Goal: Task Accomplishment & Management: Manage account settings

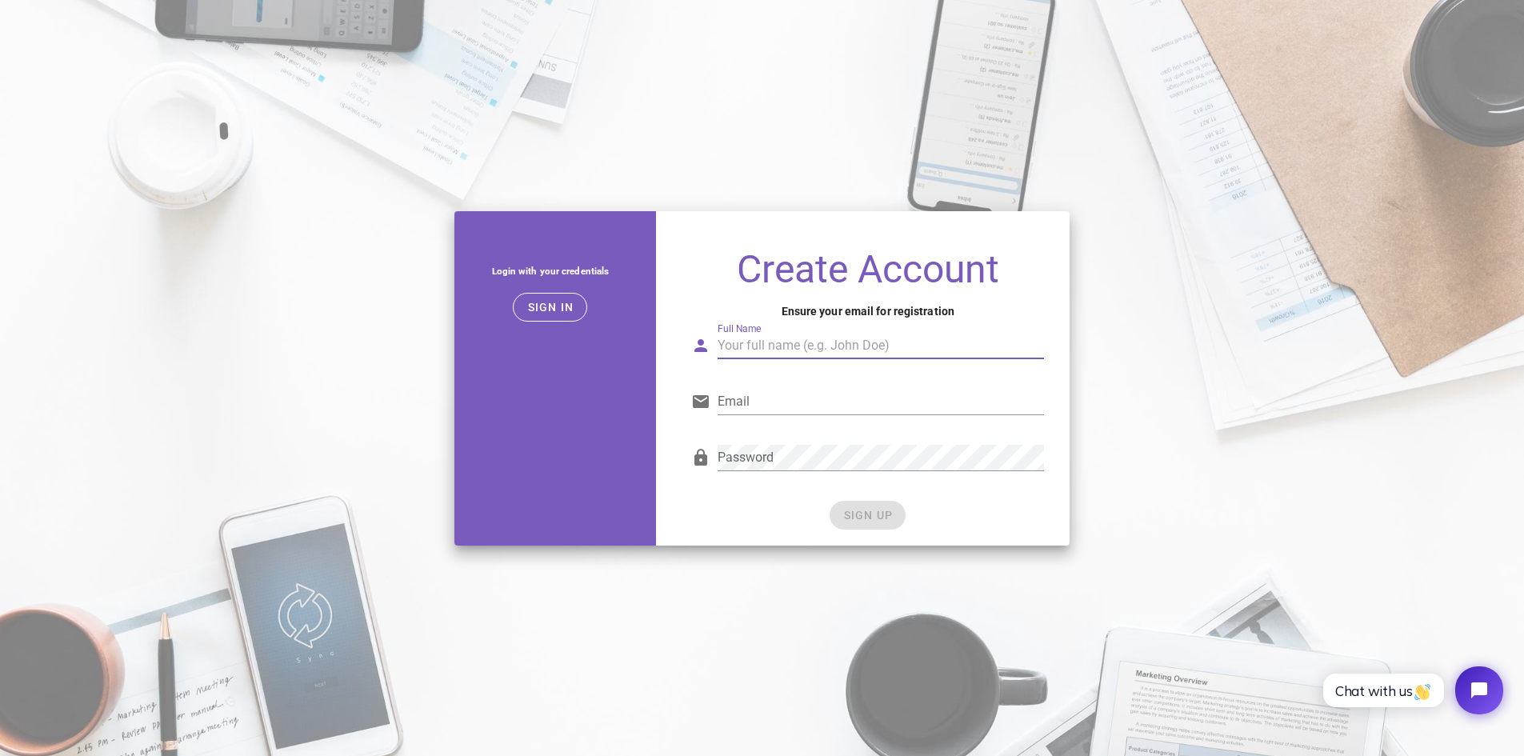
click at [786, 346] on input "Full Name" at bounding box center [880, 346] width 326 height 26
type input "max"
type input "[EMAIL_ADDRESS][DOMAIN_NAME]"
click at [764, 349] on input "max" at bounding box center [880, 346] width 326 height 26
click at [755, 517] on div "SIGN UP" at bounding box center [867, 515] width 353 height 29
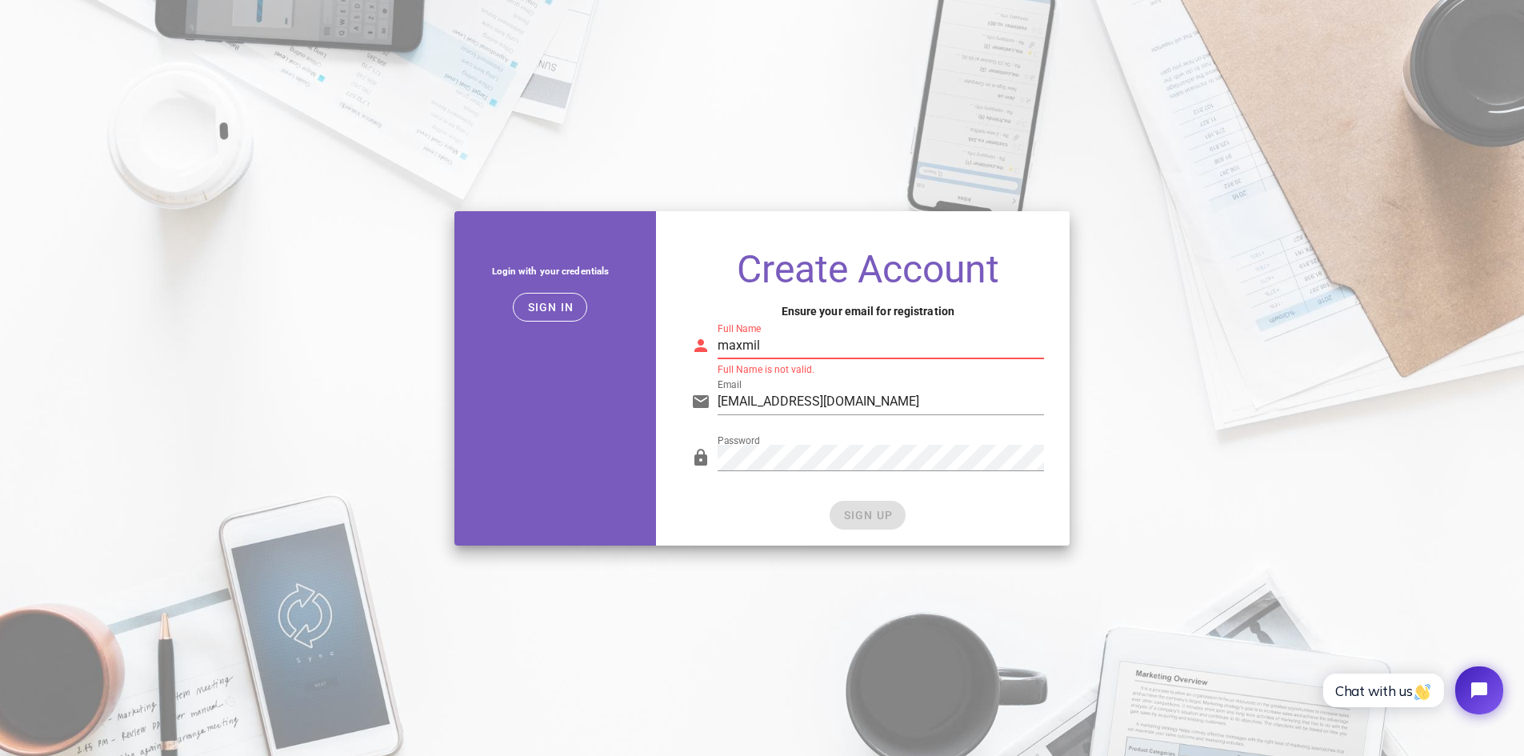
click at [798, 347] on input "maxmil" at bounding box center [880, 346] width 326 height 26
click at [791, 344] on input "maxmil2" at bounding box center [880, 346] width 326 height 26
type input "m"
type input "maxi milian"
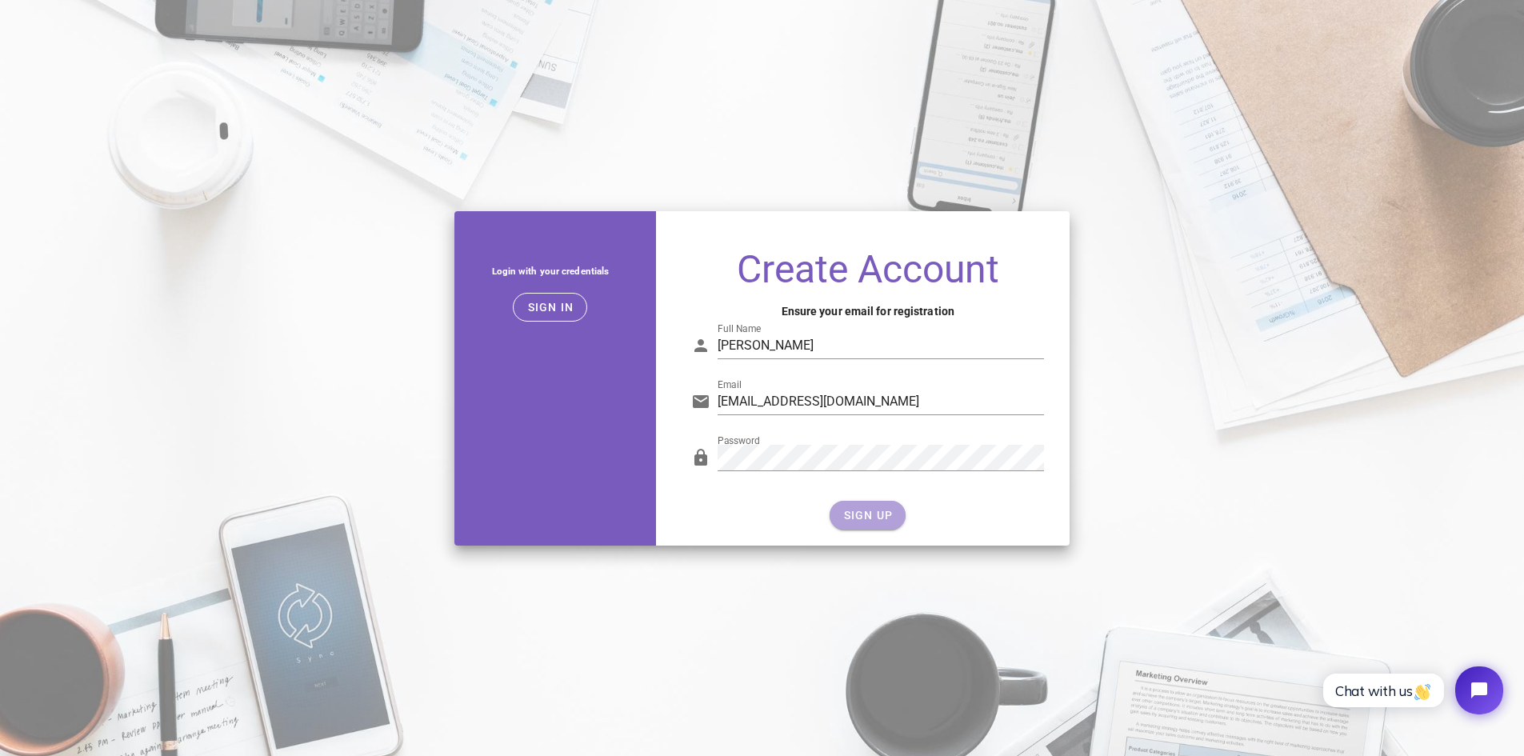
click at [886, 520] on span "SIGN UP" at bounding box center [867, 515] width 50 height 13
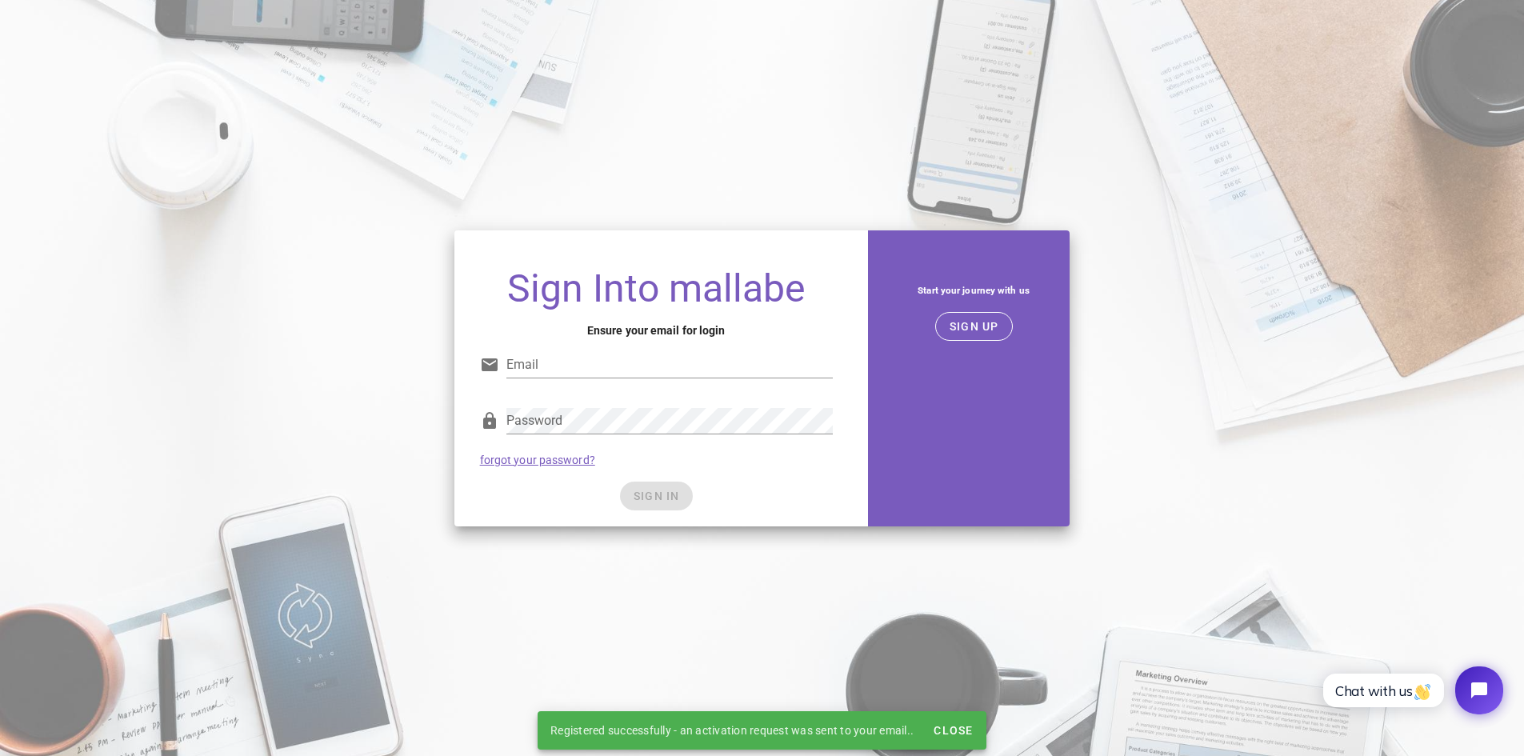
type input "maximili82@gmail.com"
click at [665, 501] on div "SIGN IN" at bounding box center [656, 495] width 353 height 29
click at [757, 483] on div "SIGN IN" at bounding box center [656, 495] width 353 height 29
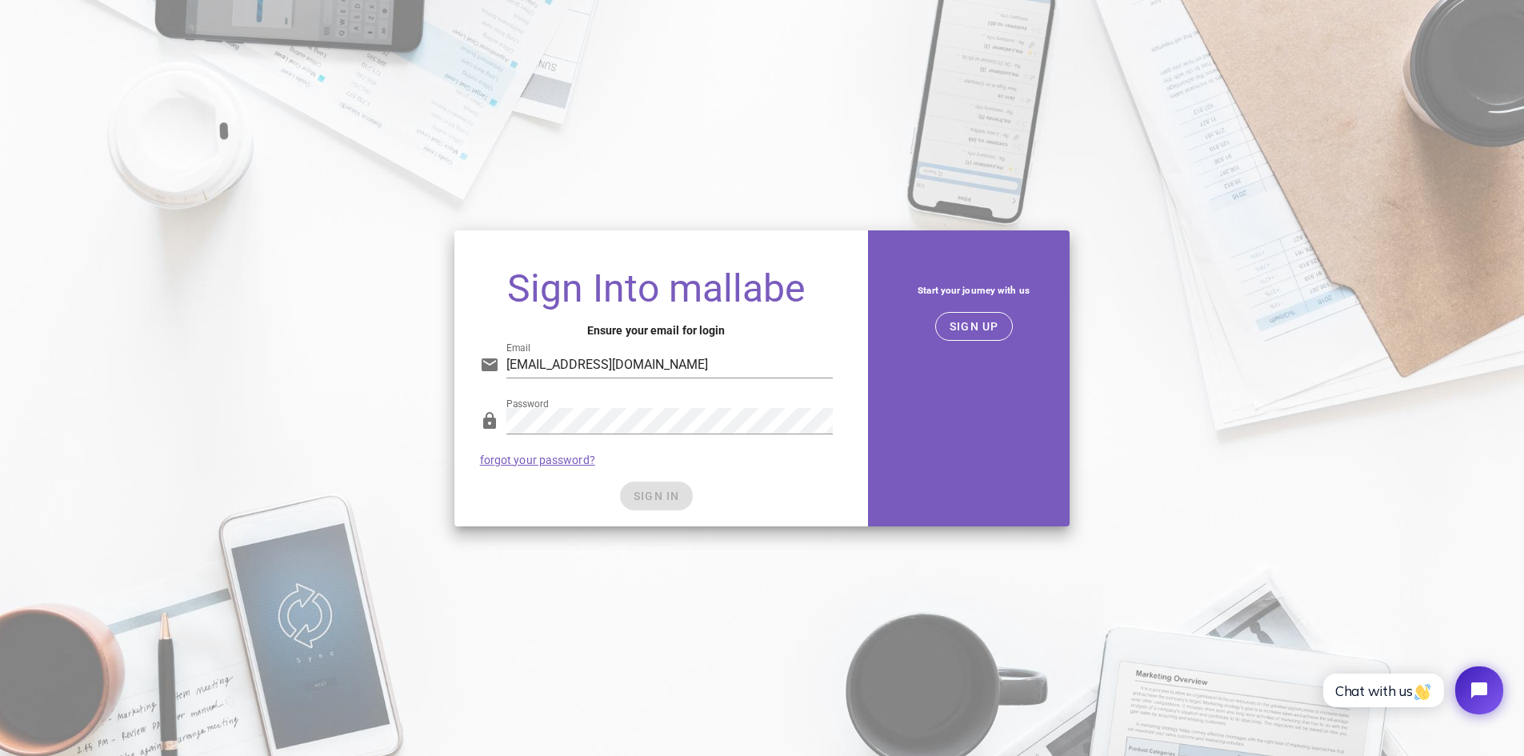
click at [651, 500] on div "SIGN IN" at bounding box center [656, 495] width 353 height 29
drag, startPoint x: 773, startPoint y: 463, endPoint x: 762, endPoint y: 463, distance: 11.2
click at [773, 462] on div "Password forgot your password?" at bounding box center [656, 436] width 372 height 83
click at [740, 370] on input "maximili82@gmail.com" at bounding box center [669, 365] width 326 height 26
click at [668, 497] on span "SIGN IN" at bounding box center [656, 495] width 47 height 13
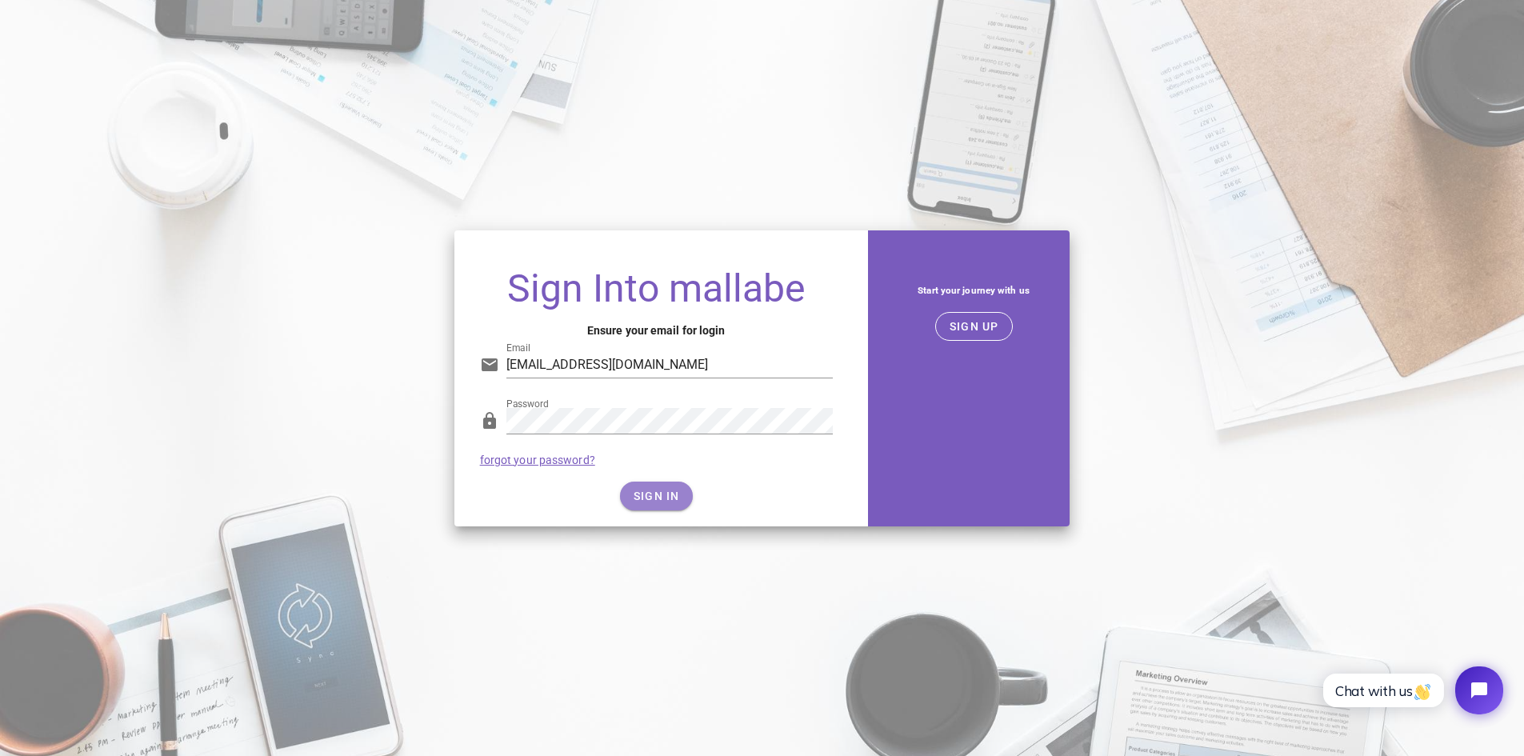
click at [680, 497] on button "SIGN IN" at bounding box center [656, 495] width 73 height 29
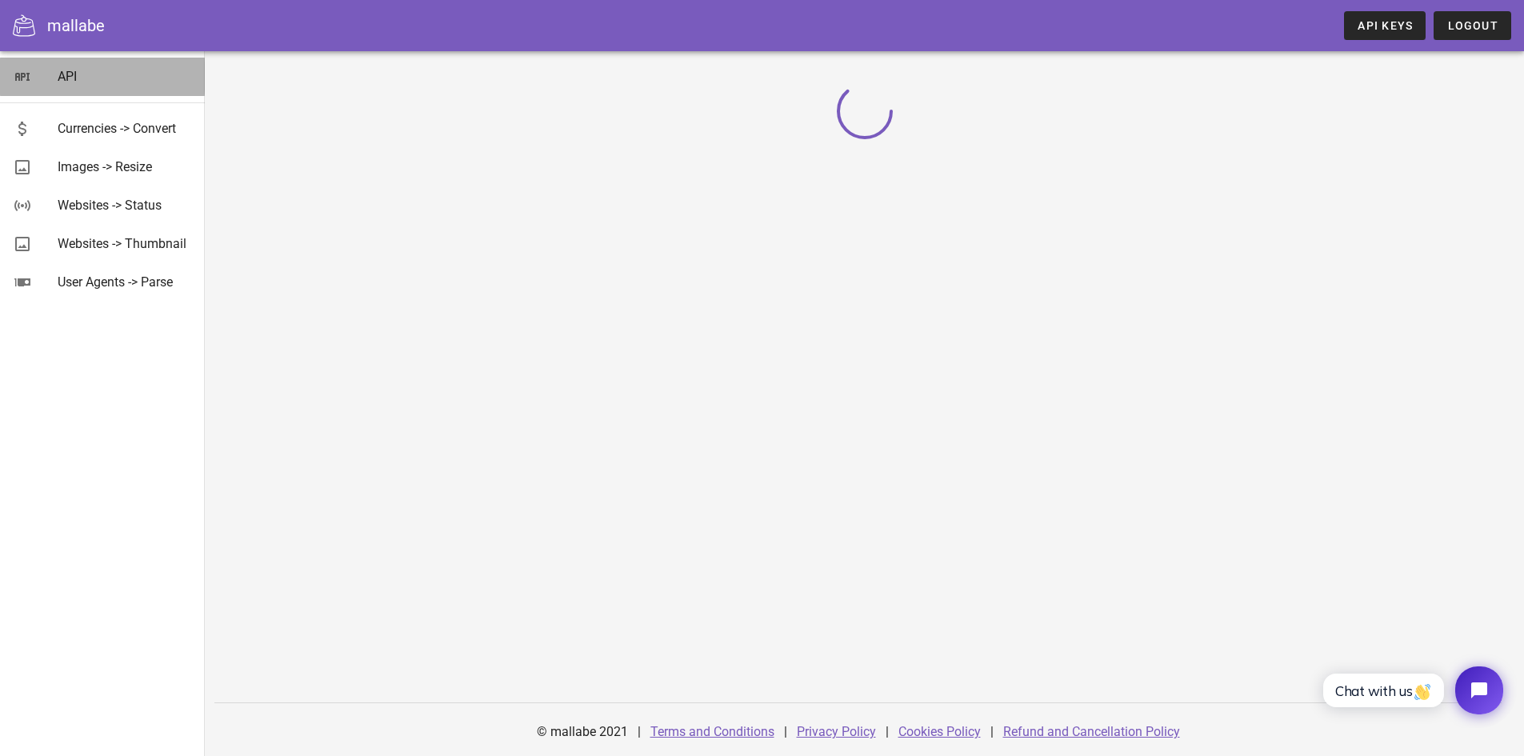
click at [72, 85] on div "API" at bounding box center [125, 76] width 134 height 34
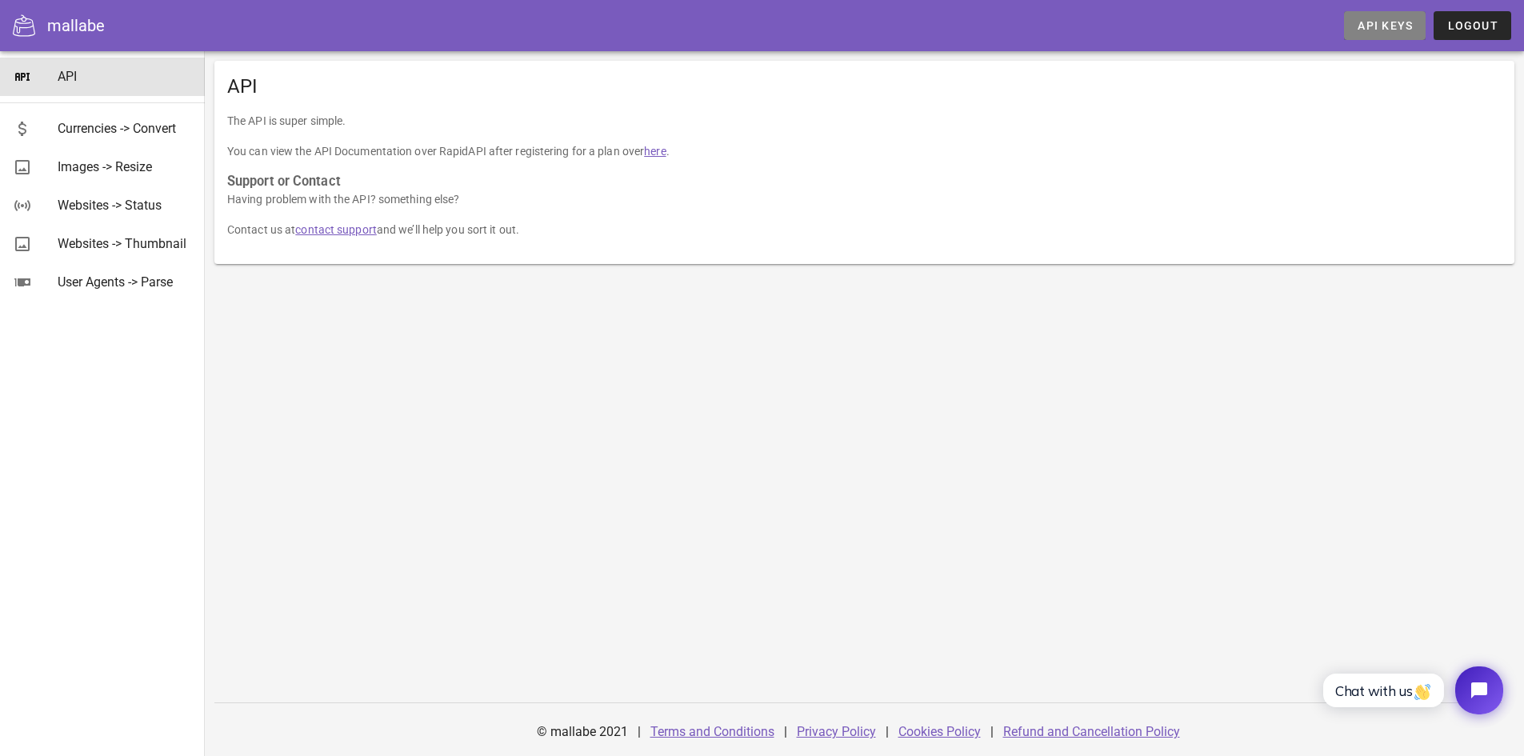
click at [1385, 23] on span "API Keys" at bounding box center [1384, 25] width 56 height 13
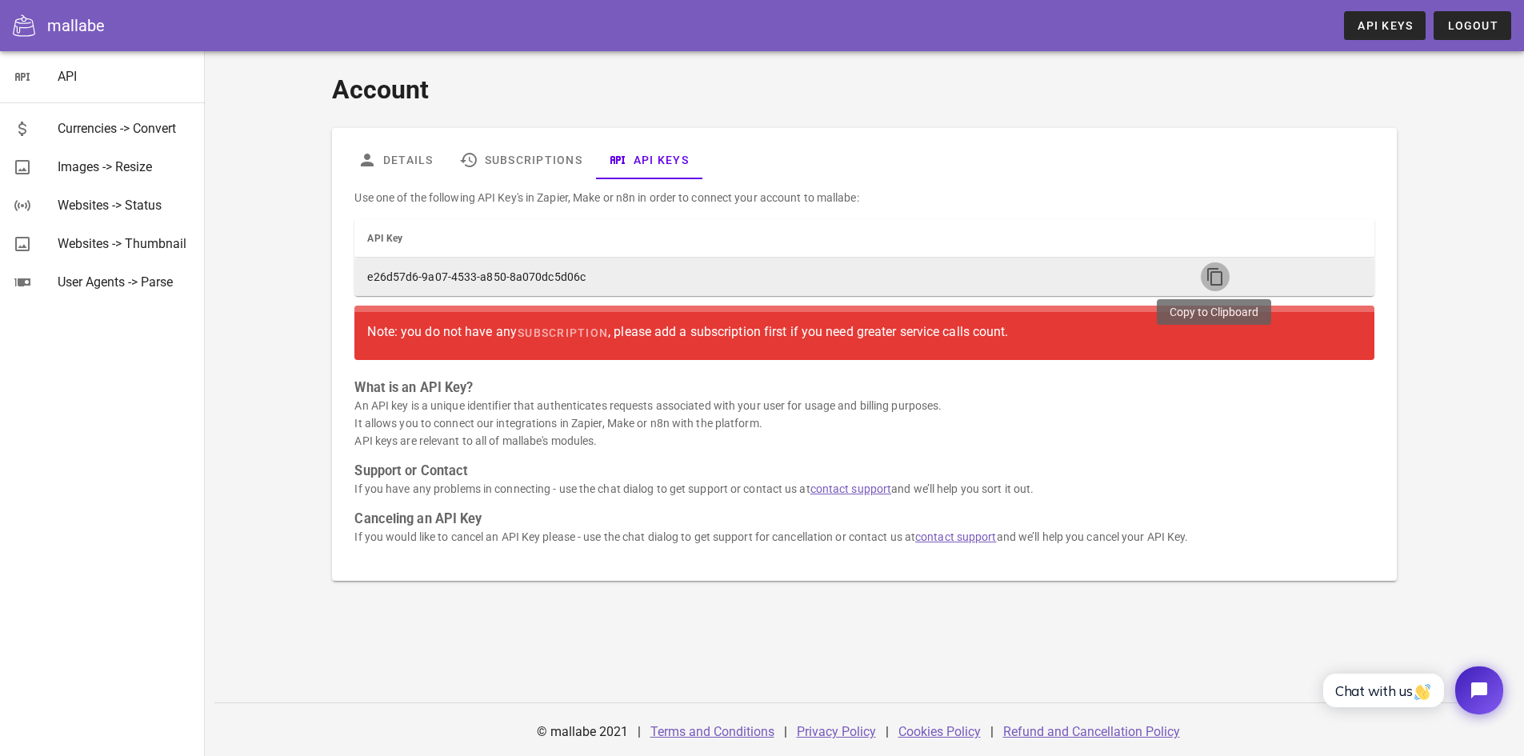
click at [1205, 277] on icon "button" at bounding box center [1214, 276] width 19 height 19
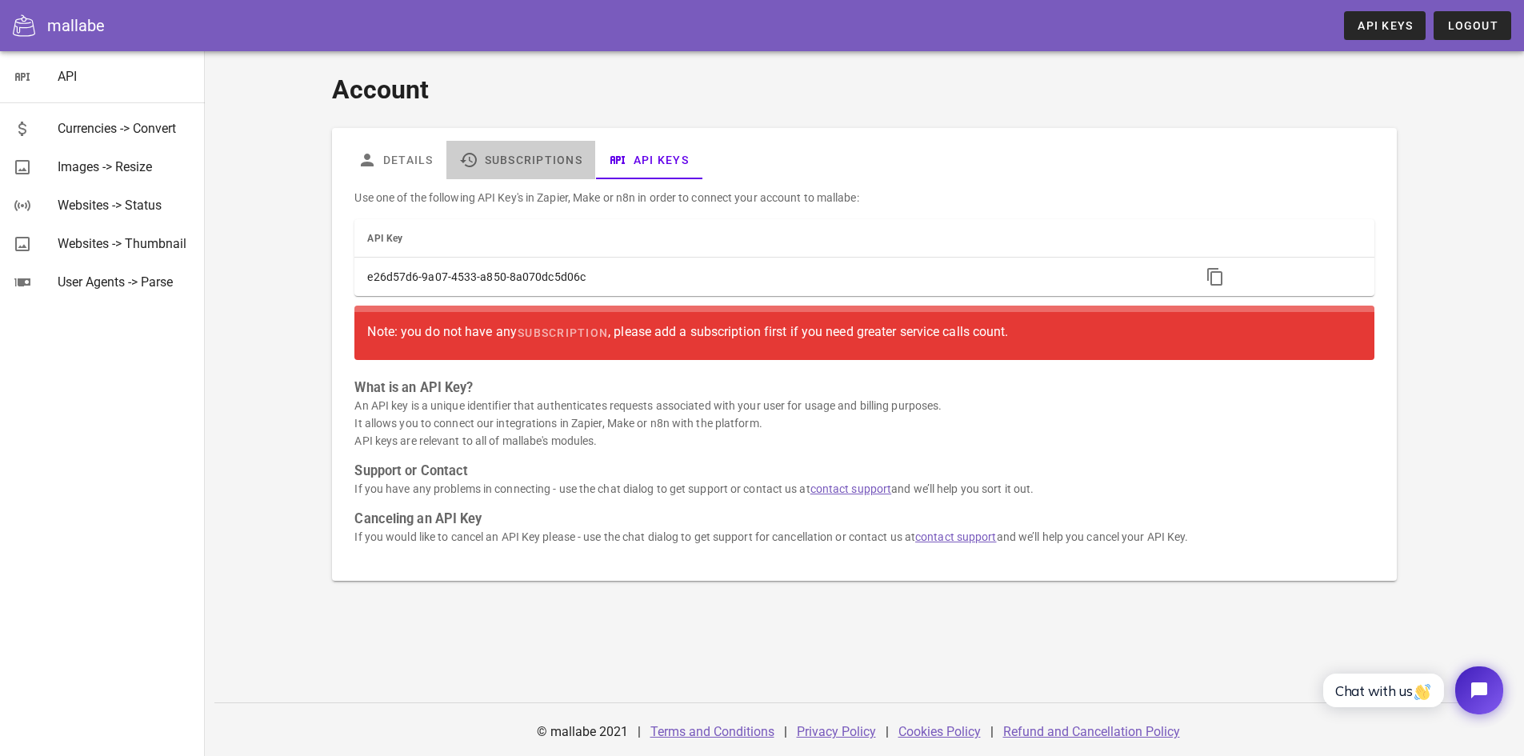
click at [521, 161] on link "Subscriptions" at bounding box center [520, 160] width 149 height 38
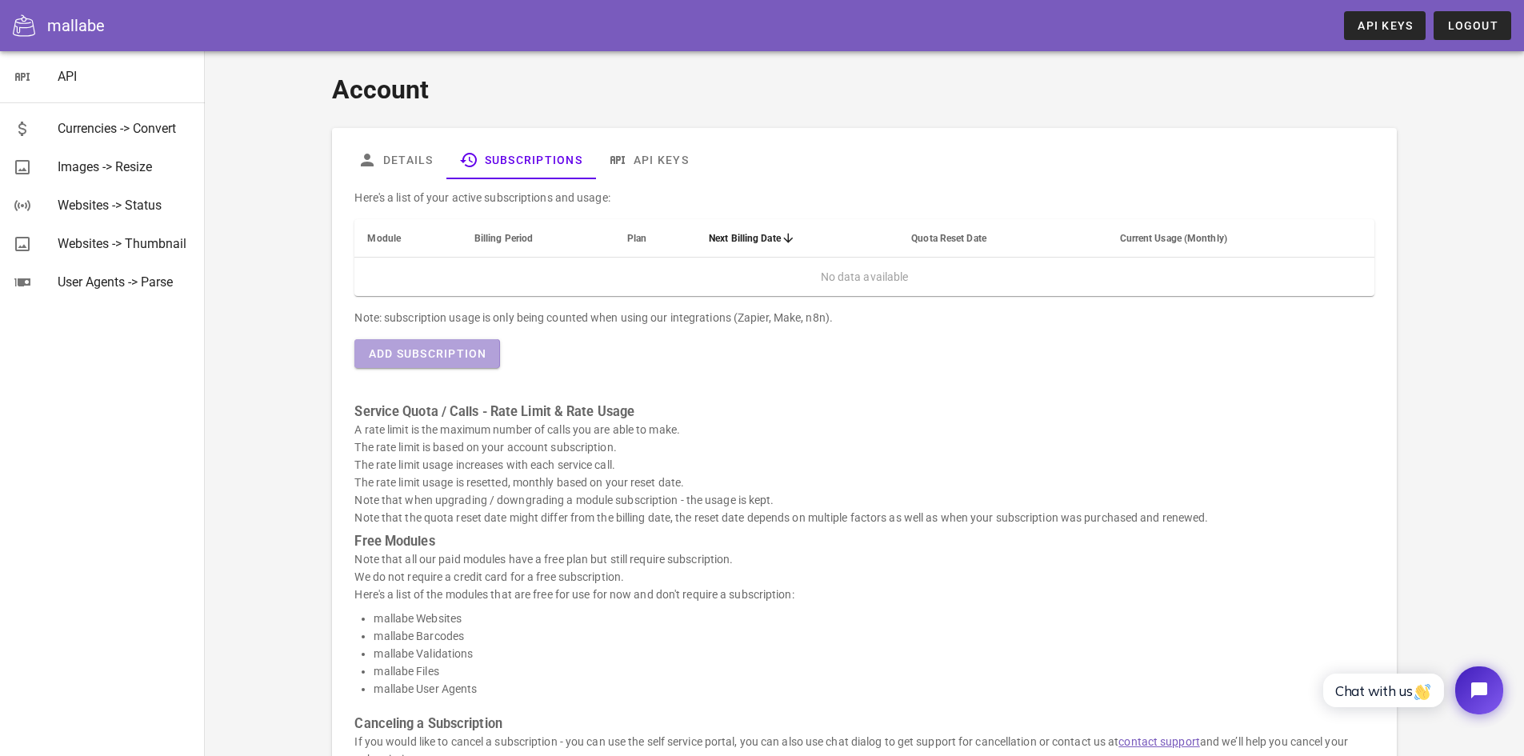
click at [490, 353] on button "Add Subscription" at bounding box center [426, 353] width 145 height 29
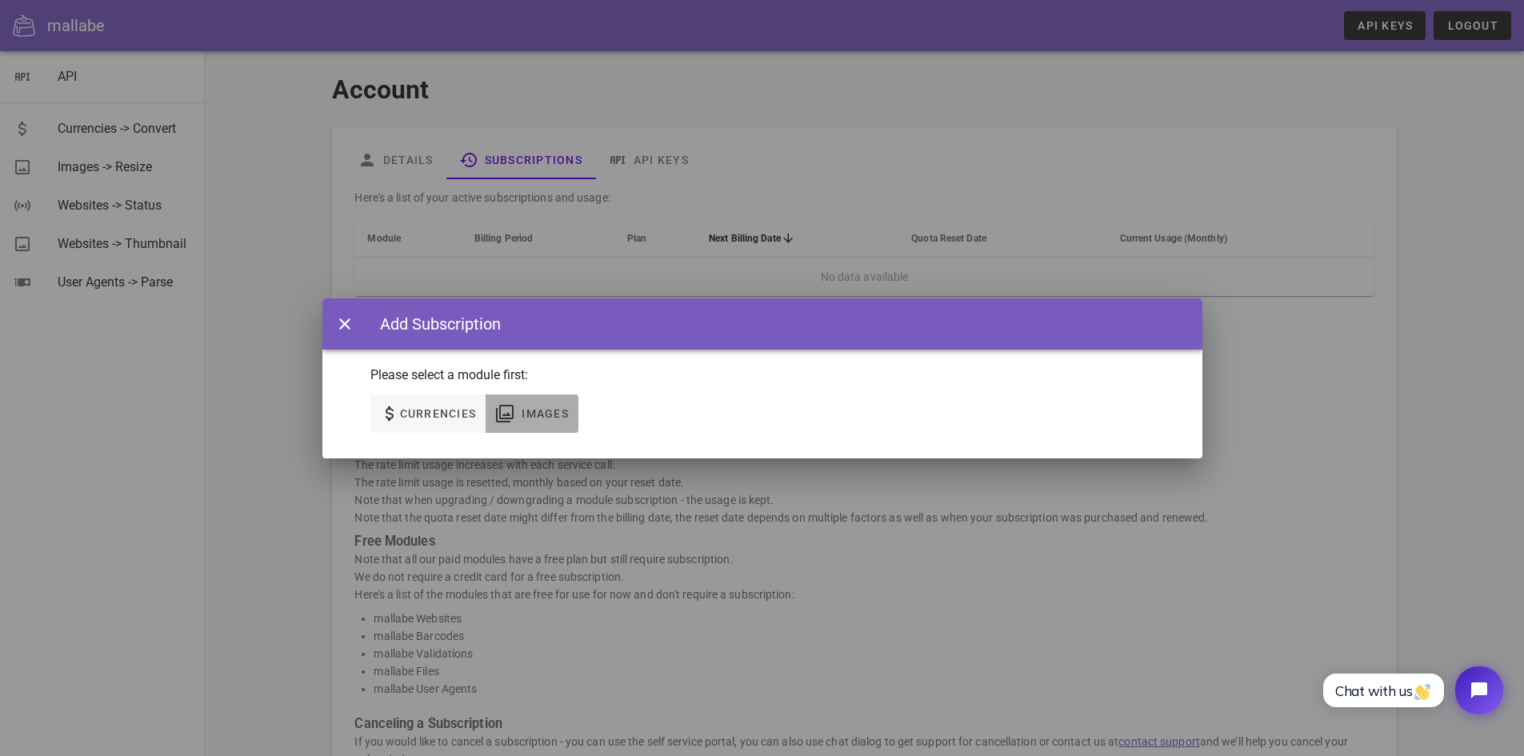
click at [541, 409] on span "Images" at bounding box center [545, 413] width 48 height 13
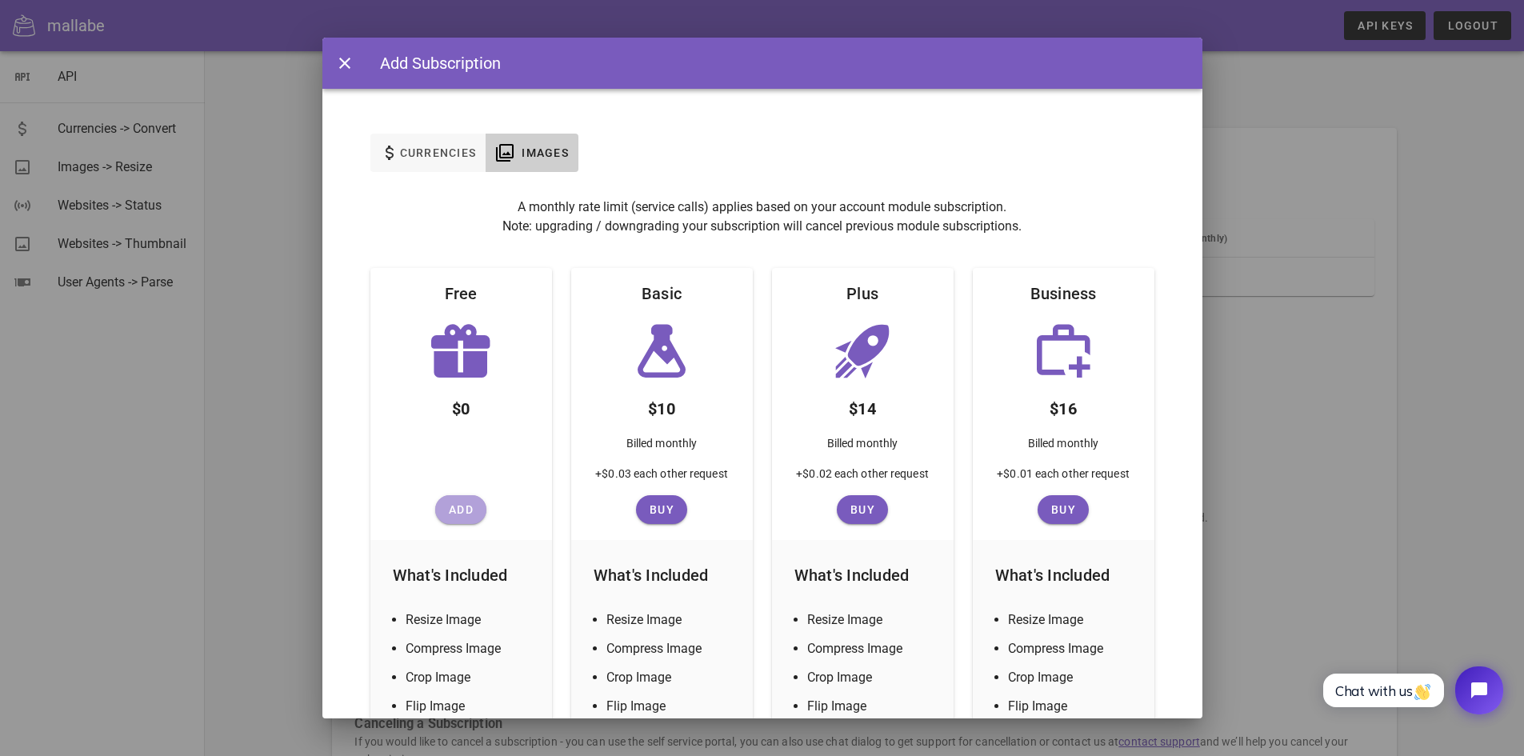
click at [458, 509] on span "Add" at bounding box center [460, 509] width 38 height 13
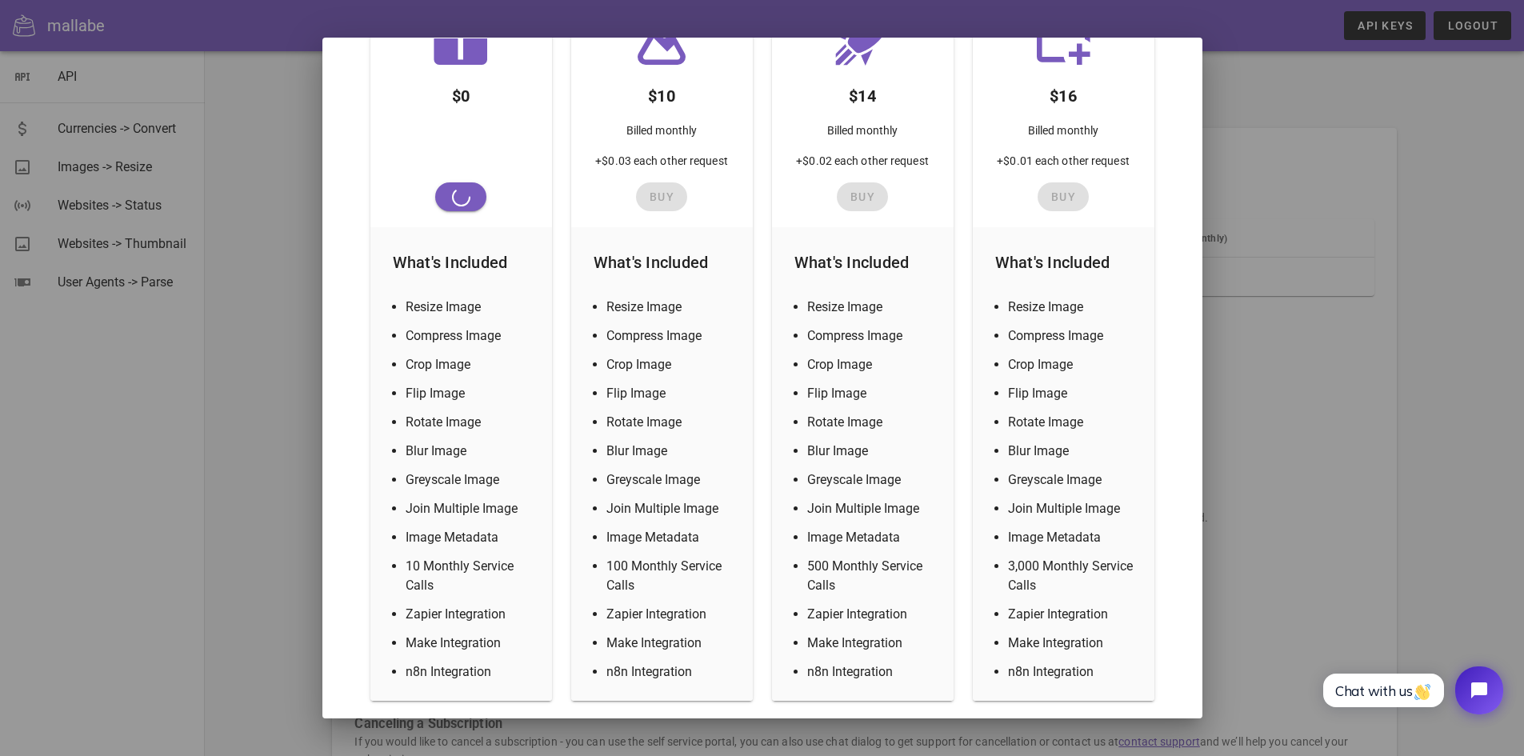
scroll to position [320, 0]
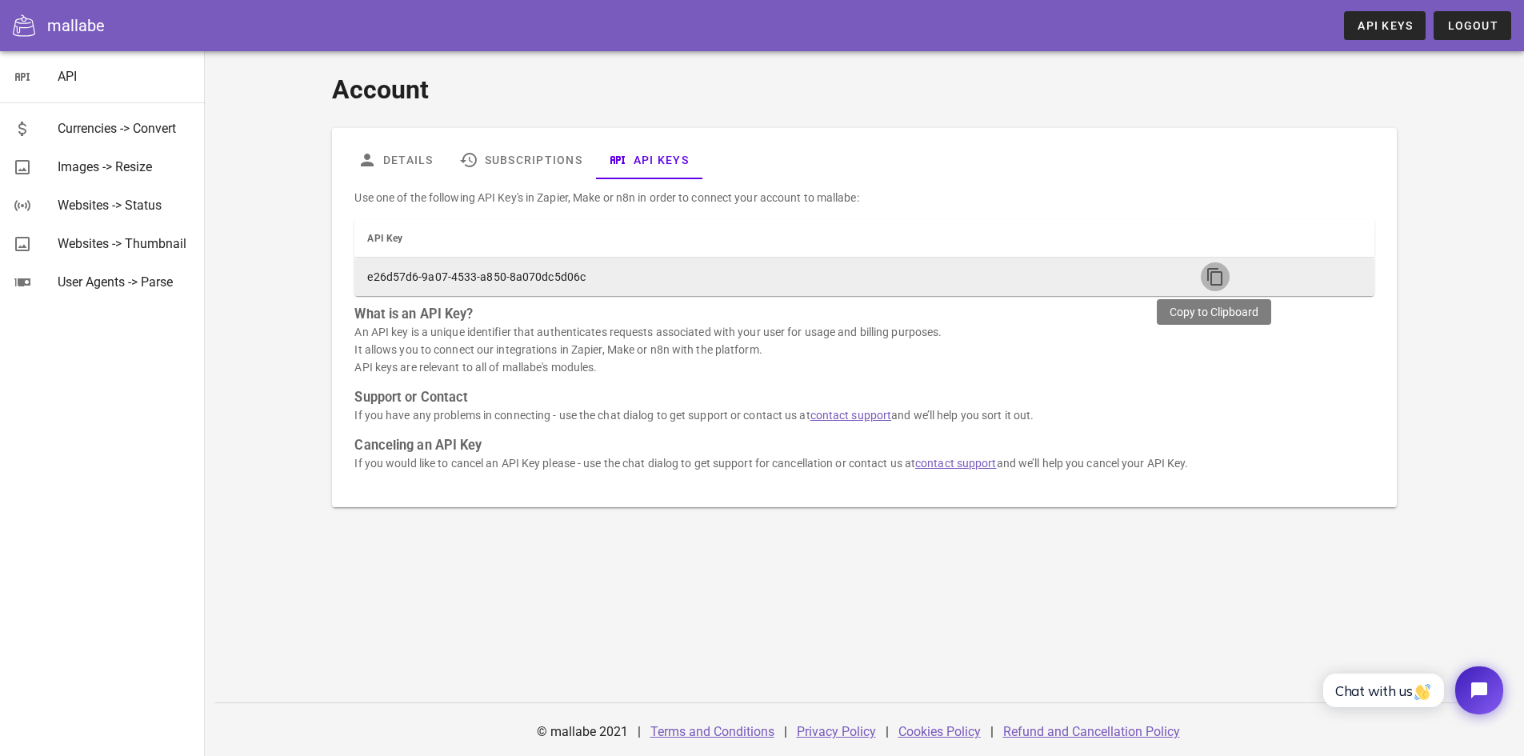
click at [1210, 278] on icon "button" at bounding box center [1214, 276] width 19 height 19
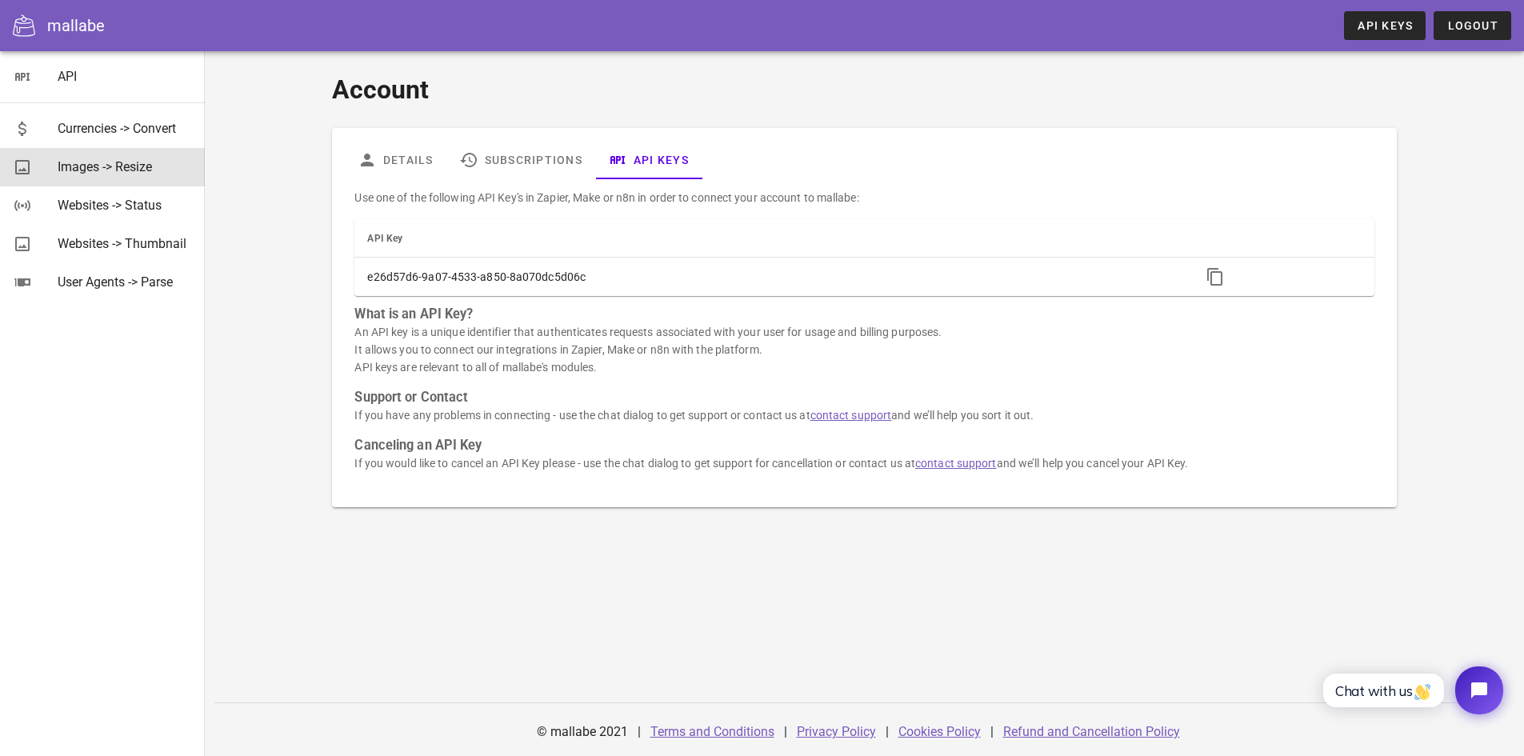
click at [108, 170] on div "Images -> Resize" at bounding box center [125, 166] width 134 height 15
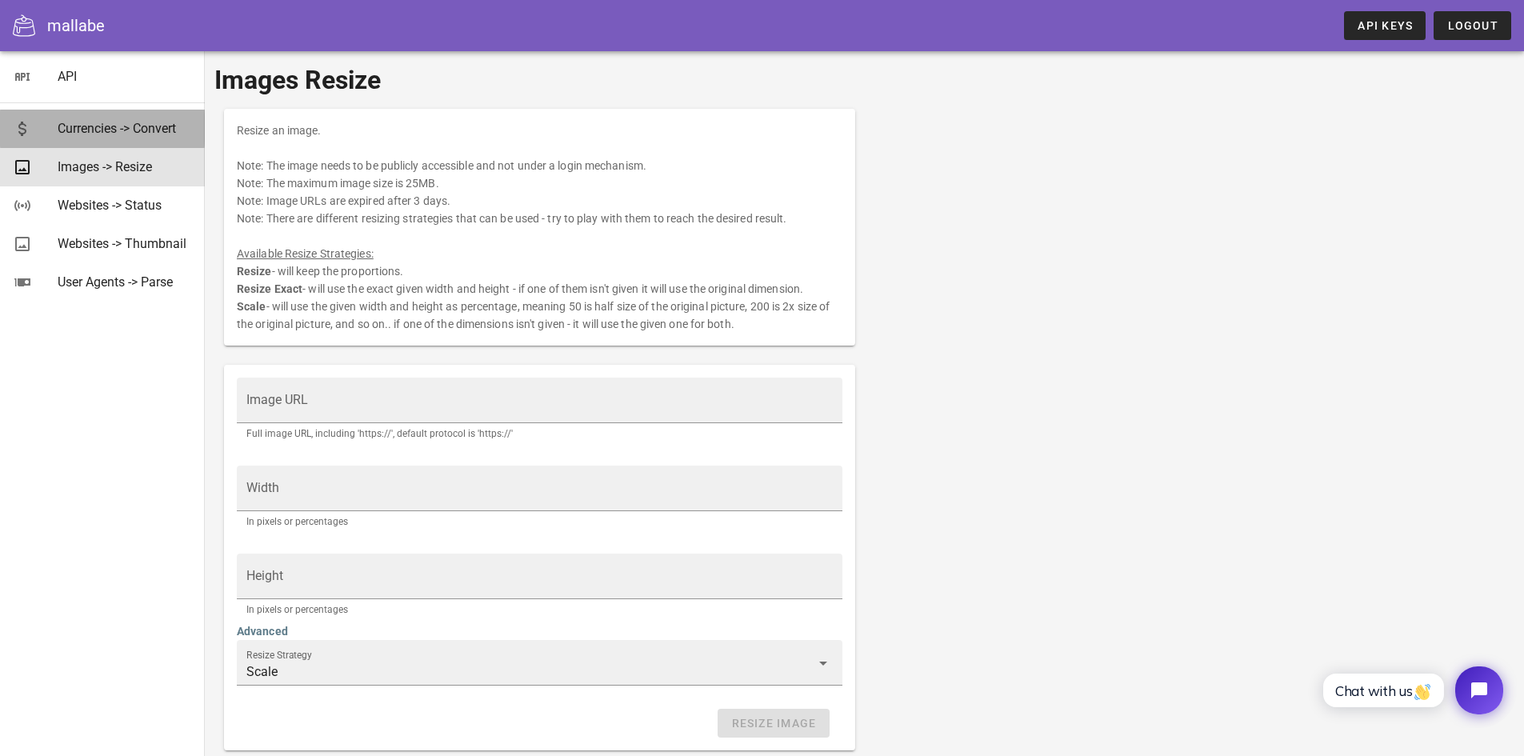
click at [124, 136] on div "Currencies -> Convert" at bounding box center [125, 128] width 134 height 15
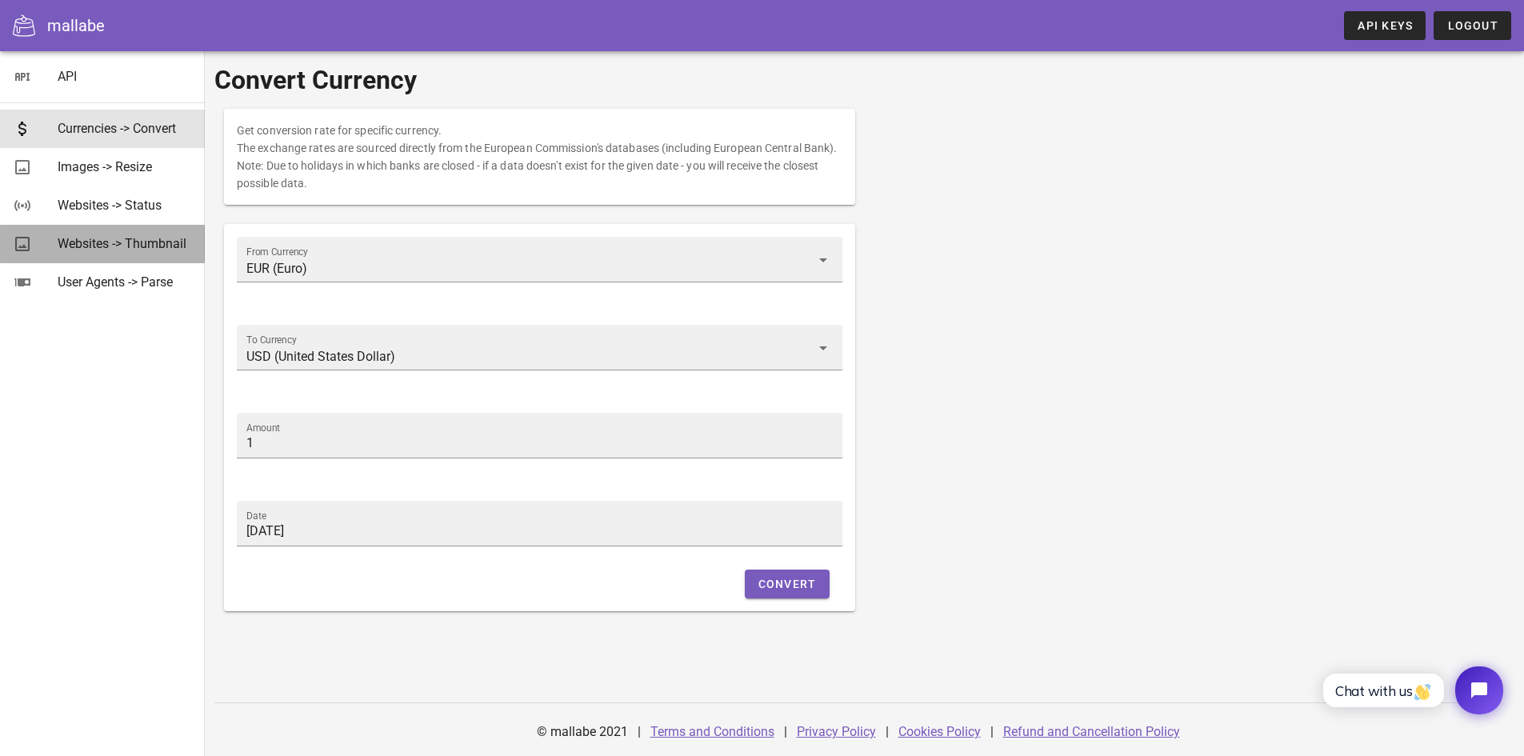
click at [128, 250] on div "Websites -> Thumbnail" at bounding box center [125, 243] width 134 height 15
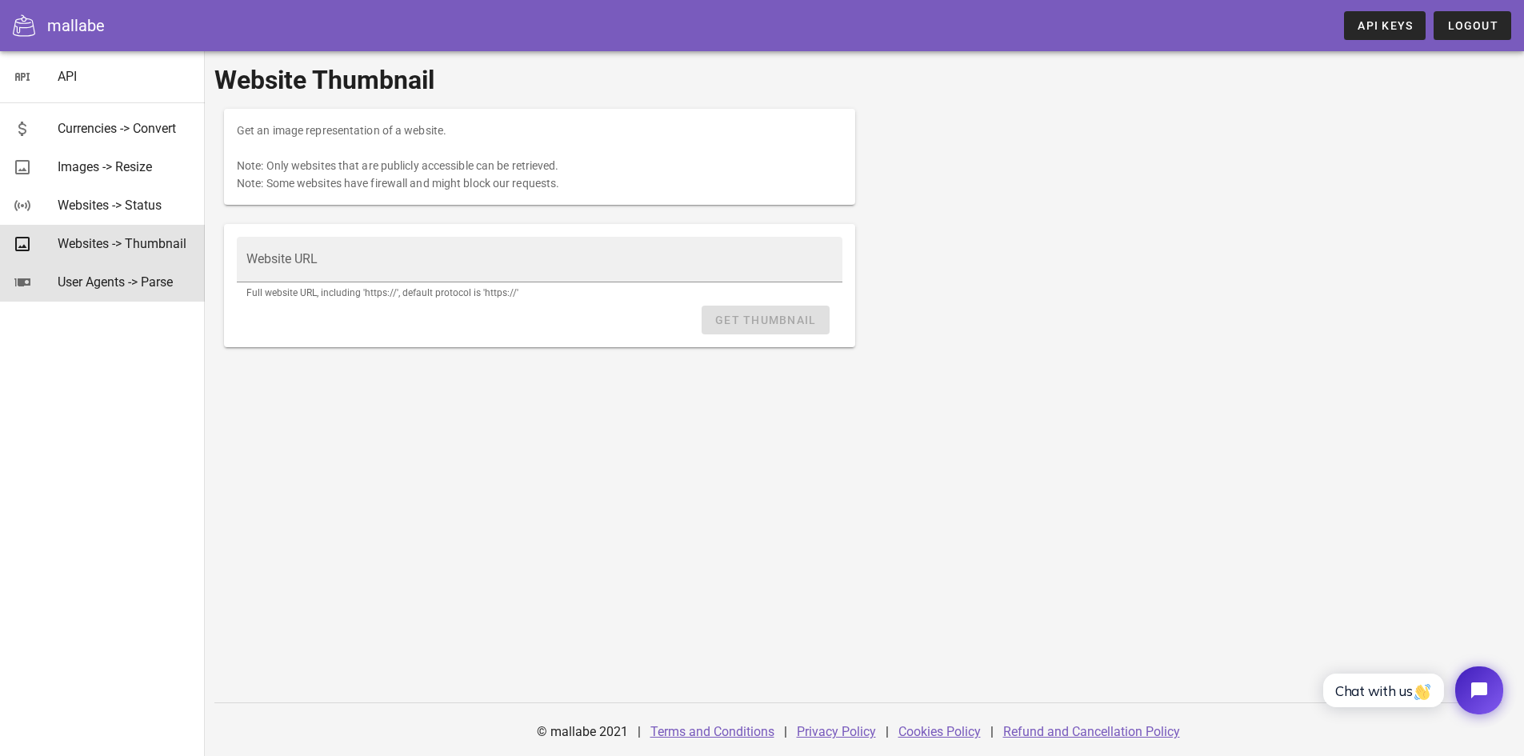
click at [142, 290] on div "User Agents -> Parse" at bounding box center [125, 281] width 134 height 15
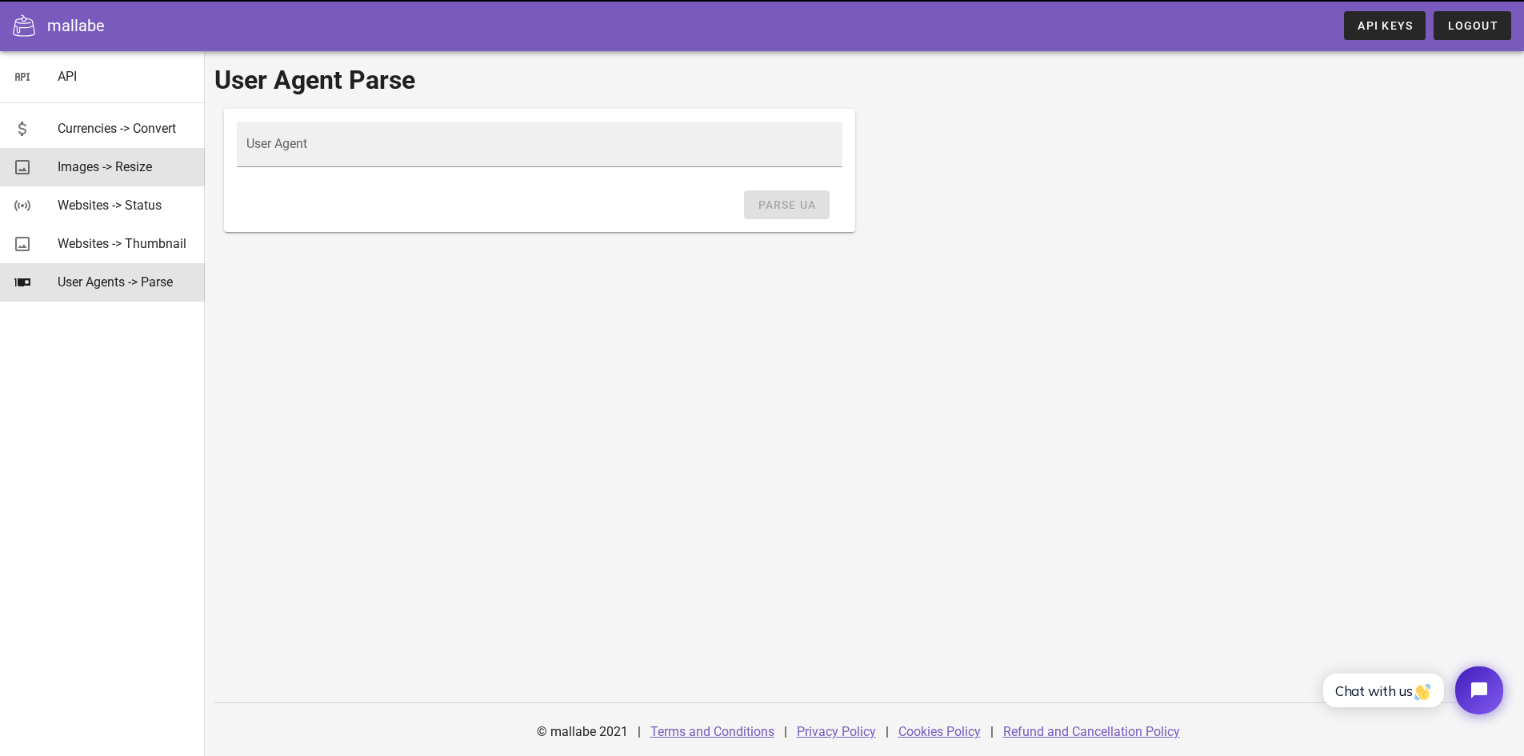
click at [146, 169] on div "Images -> Resize" at bounding box center [125, 166] width 134 height 15
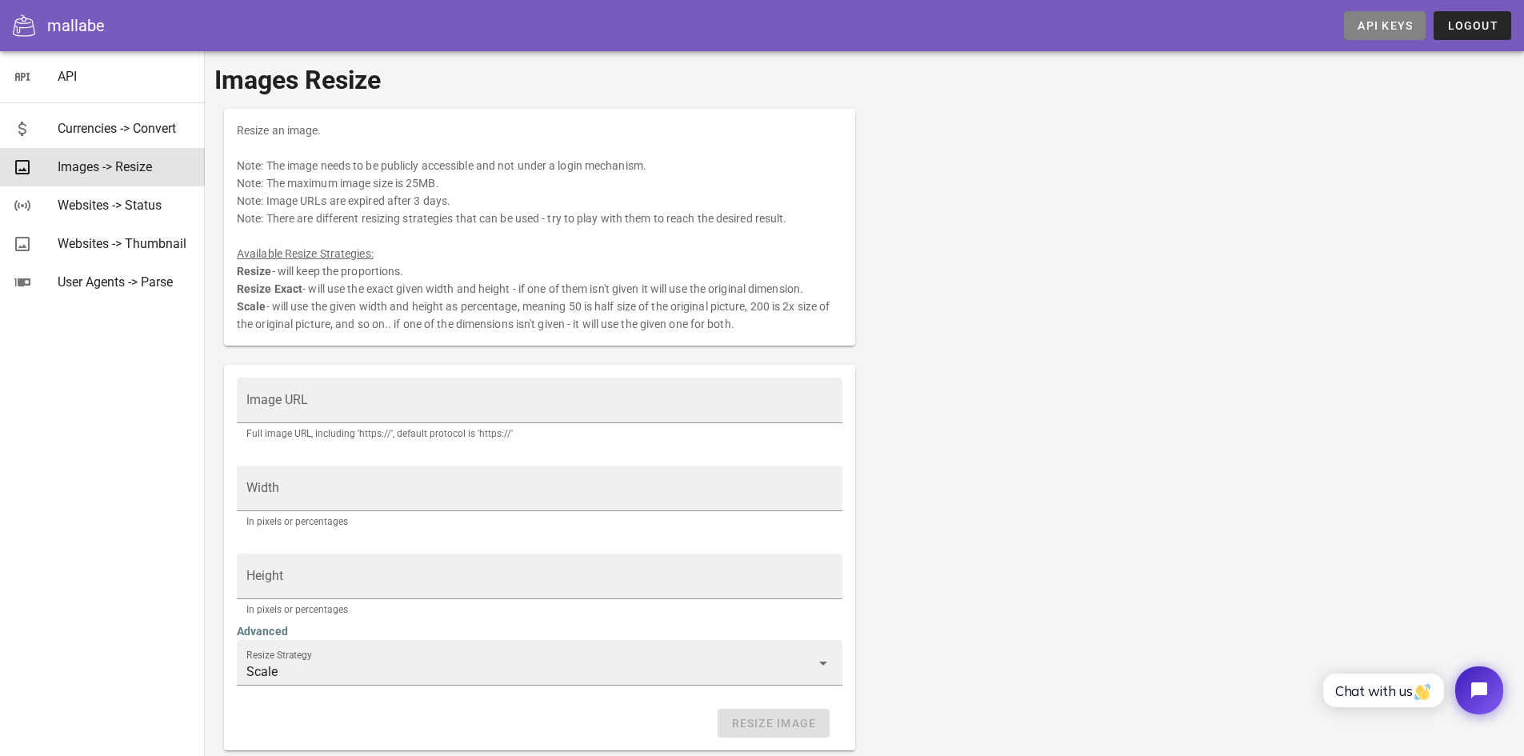
click at [1403, 21] on span "API Keys" at bounding box center [1384, 25] width 56 height 13
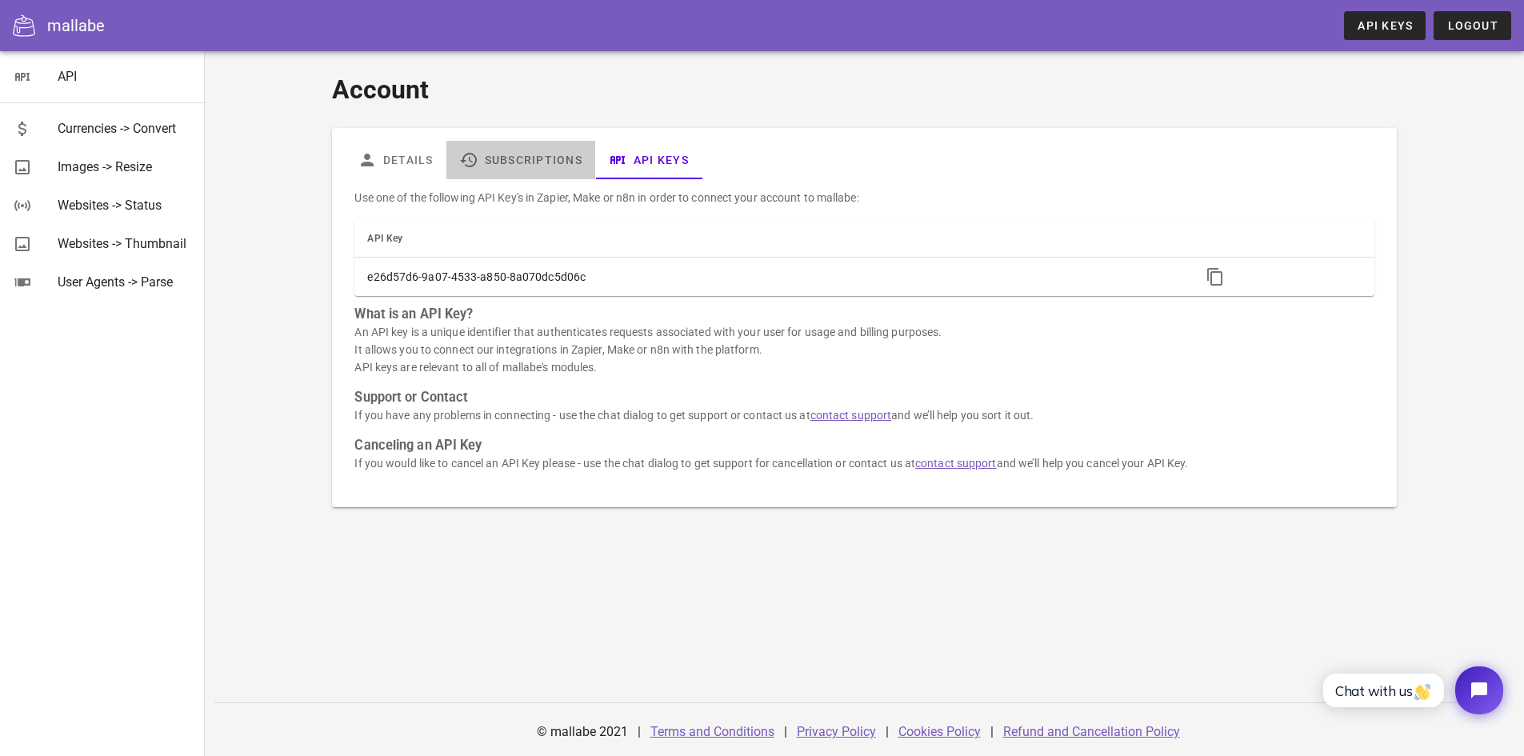
click at [534, 162] on link "Subscriptions" at bounding box center [520, 160] width 149 height 38
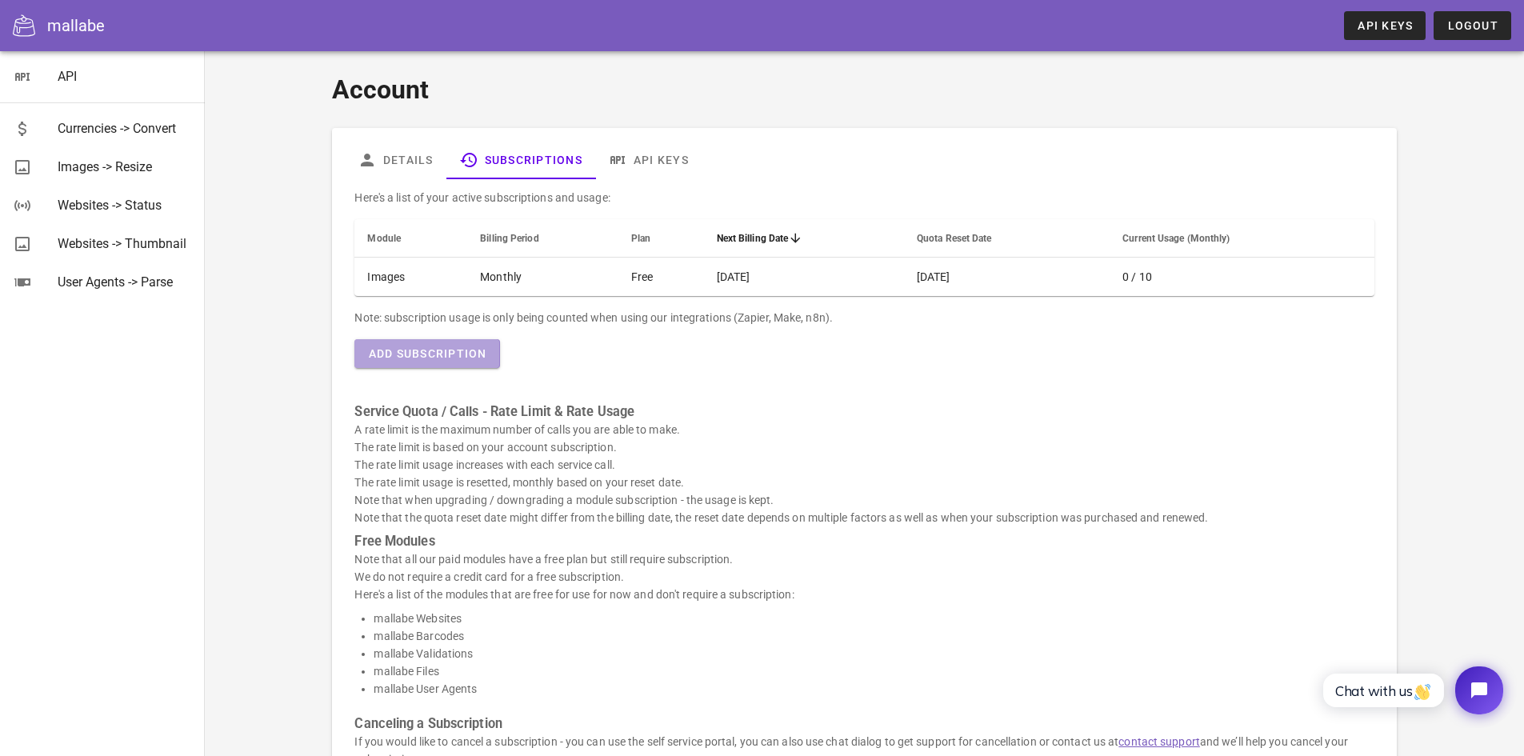
click at [447, 355] on span "Add Subscription" at bounding box center [426, 353] width 119 height 13
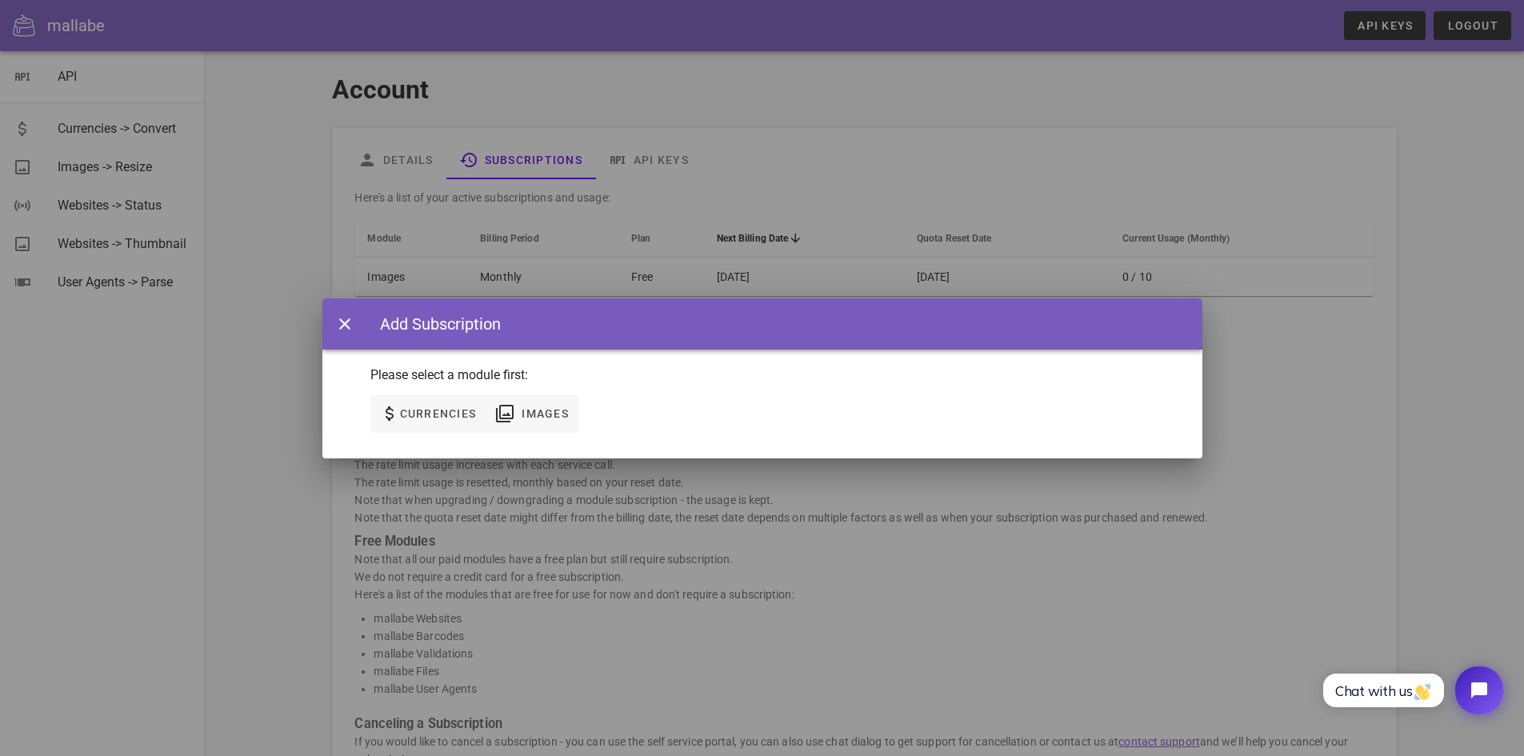
click at [679, 548] on div at bounding box center [762, 378] width 1524 height 756
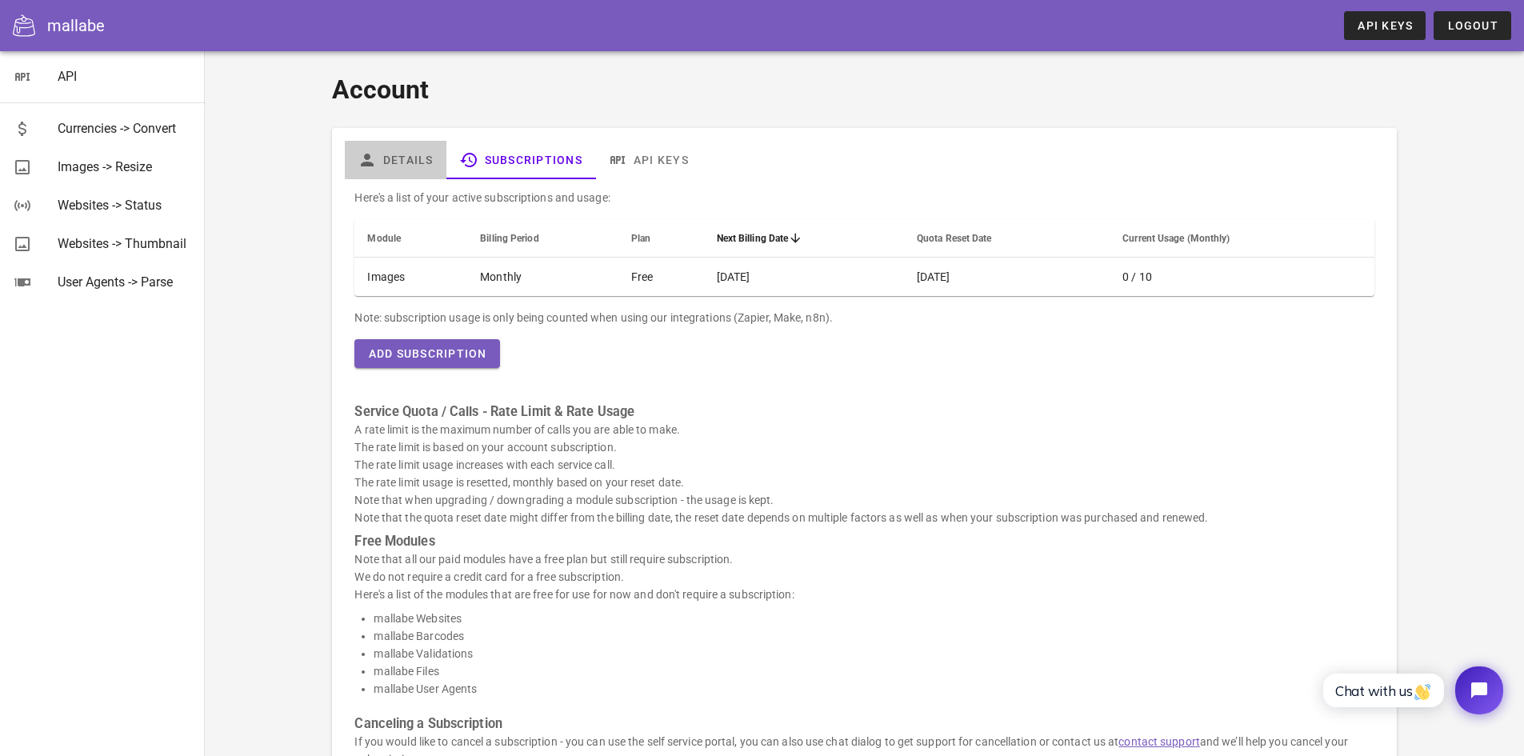
click at [393, 160] on link "Details" at bounding box center [396, 160] width 102 height 38
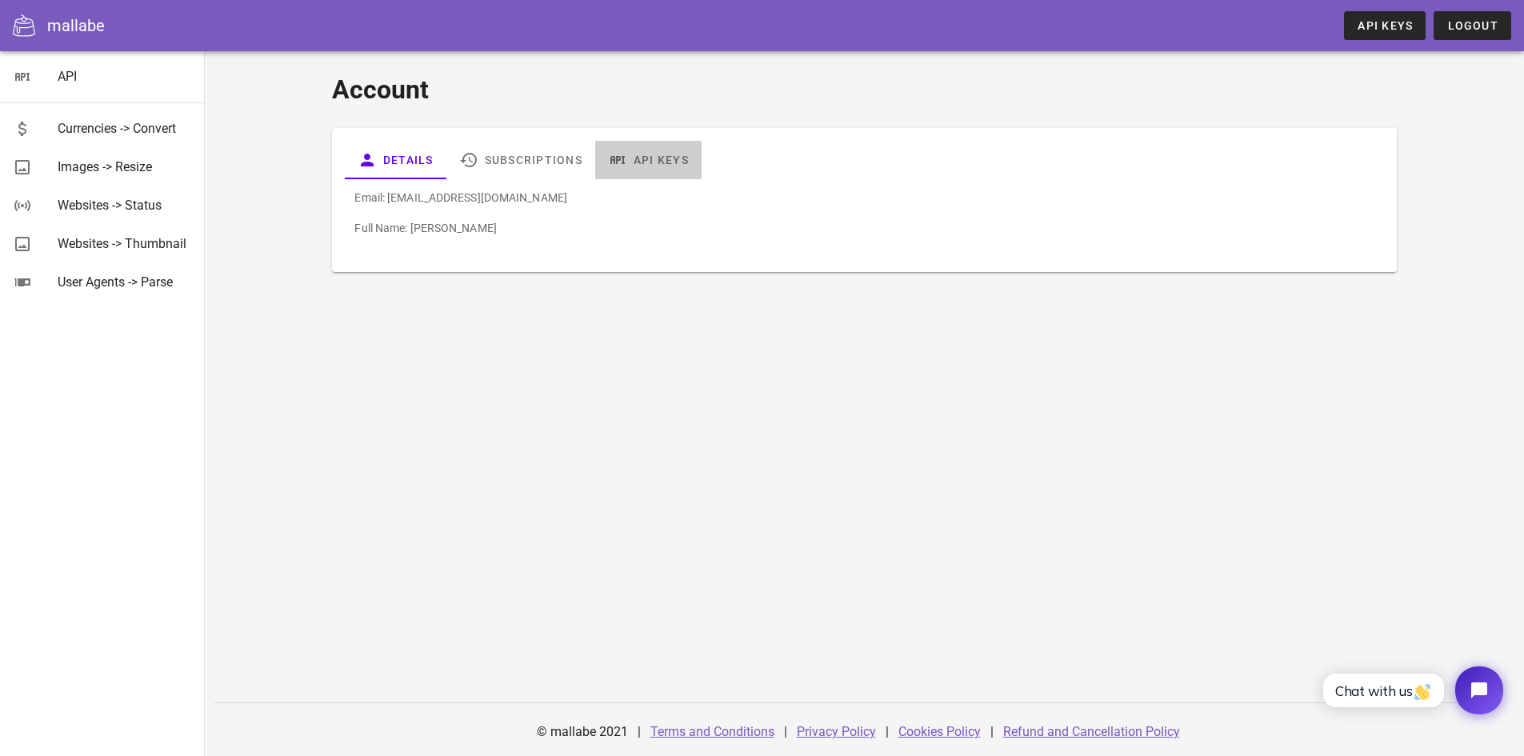
click at [639, 159] on link "API Keys" at bounding box center [648, 160] width 106 height 38
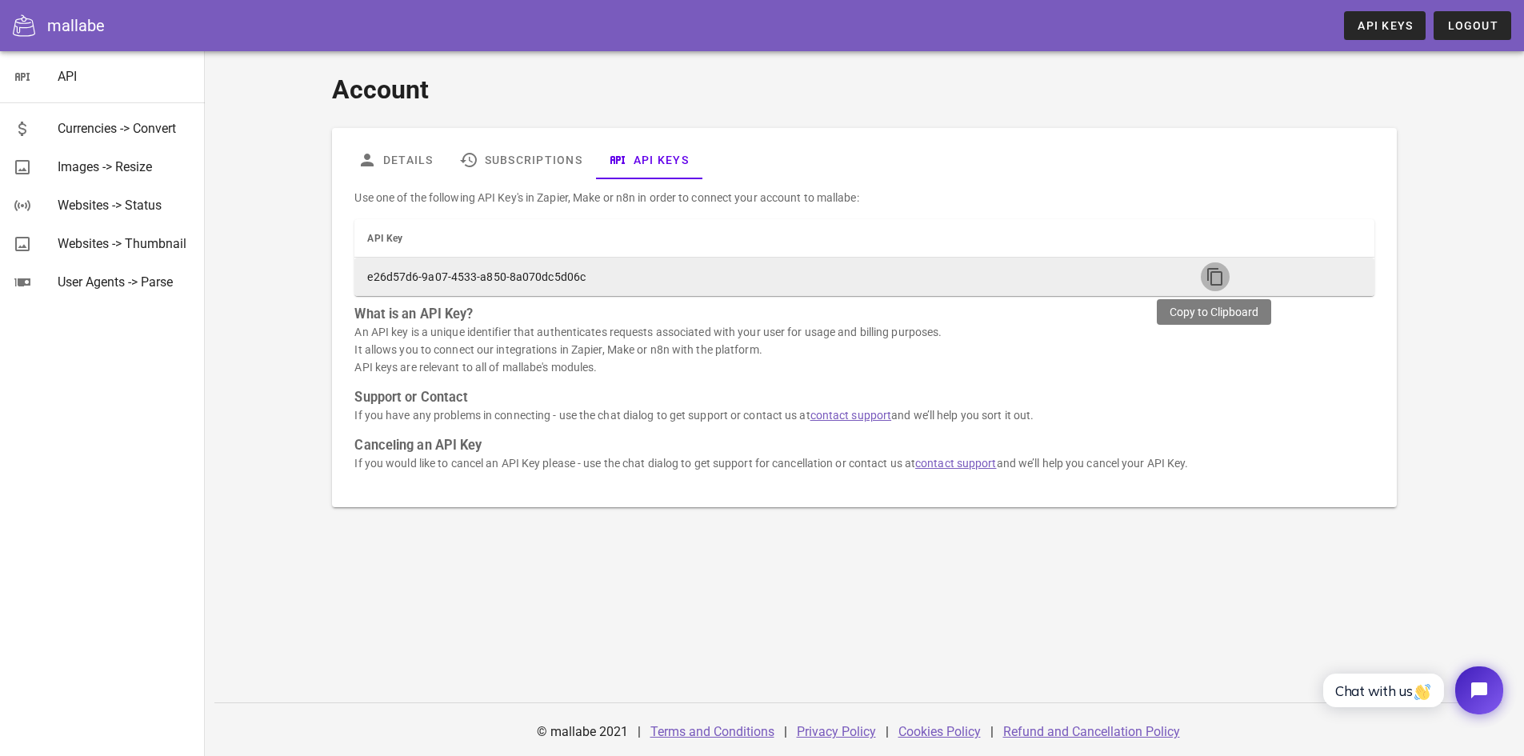
click at [1213, 271] on icon "button" at bounding box center [1214, 276] width 19 height 19
click at [1212, 274] on icon "button" at bounding box center [1214, 276] width 19 height 19
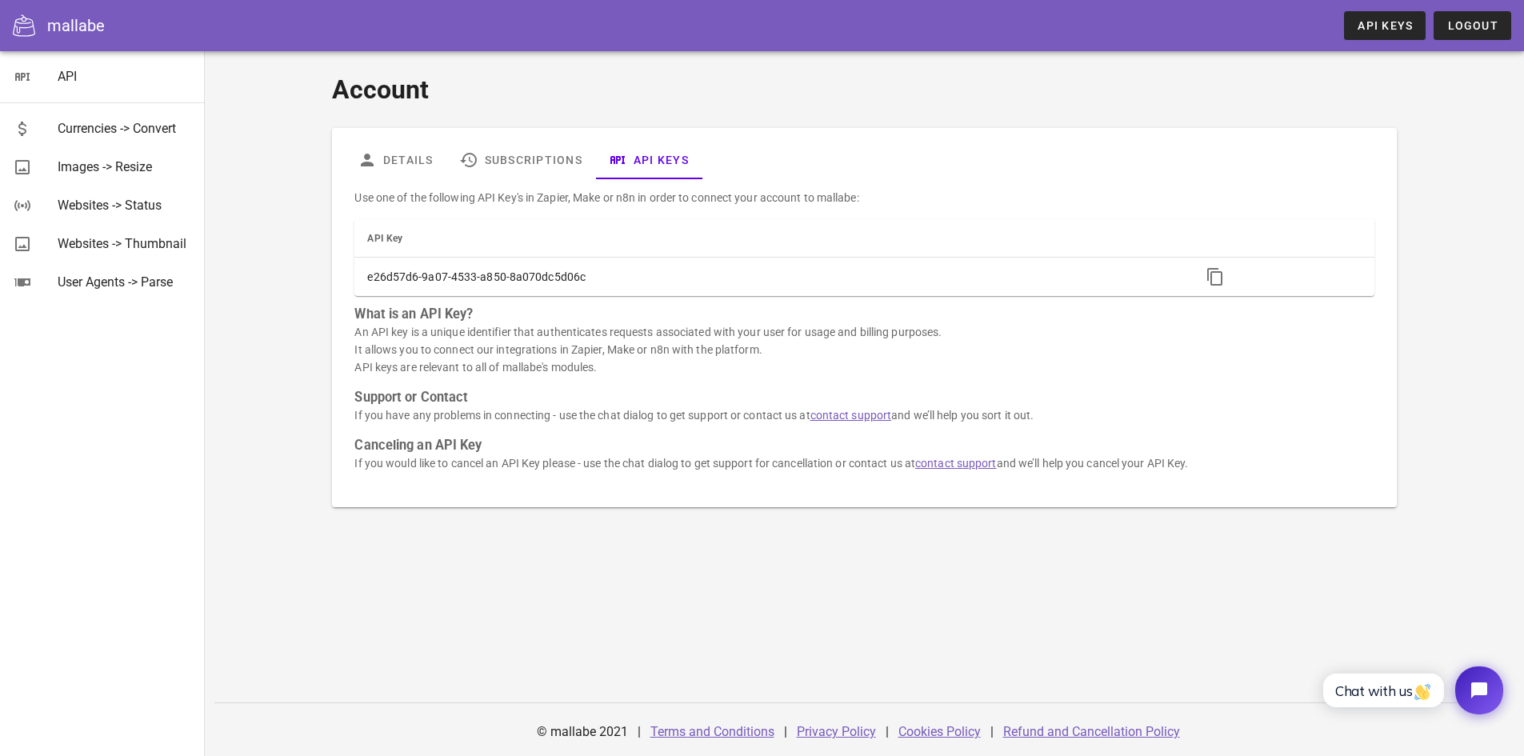
click at [1115, 181] on div "Use one of the following API Key's in Zapier, Make or n8n in order to connect y…" at bounding box center [864, 336] width 1038 height 315
click at [62, 18] on div "mallabe" at bounding box center [76, 26] width 58 height 24
click at [39, 21] on div at bounding box center [30, 25] width 34 height 22
click at [27, 22] on icon at bounding box center [24, 25] width 22 height 22
click at [1394, 24] on span "API Keys" at bounding box center [1384, 25] width 56 height 13
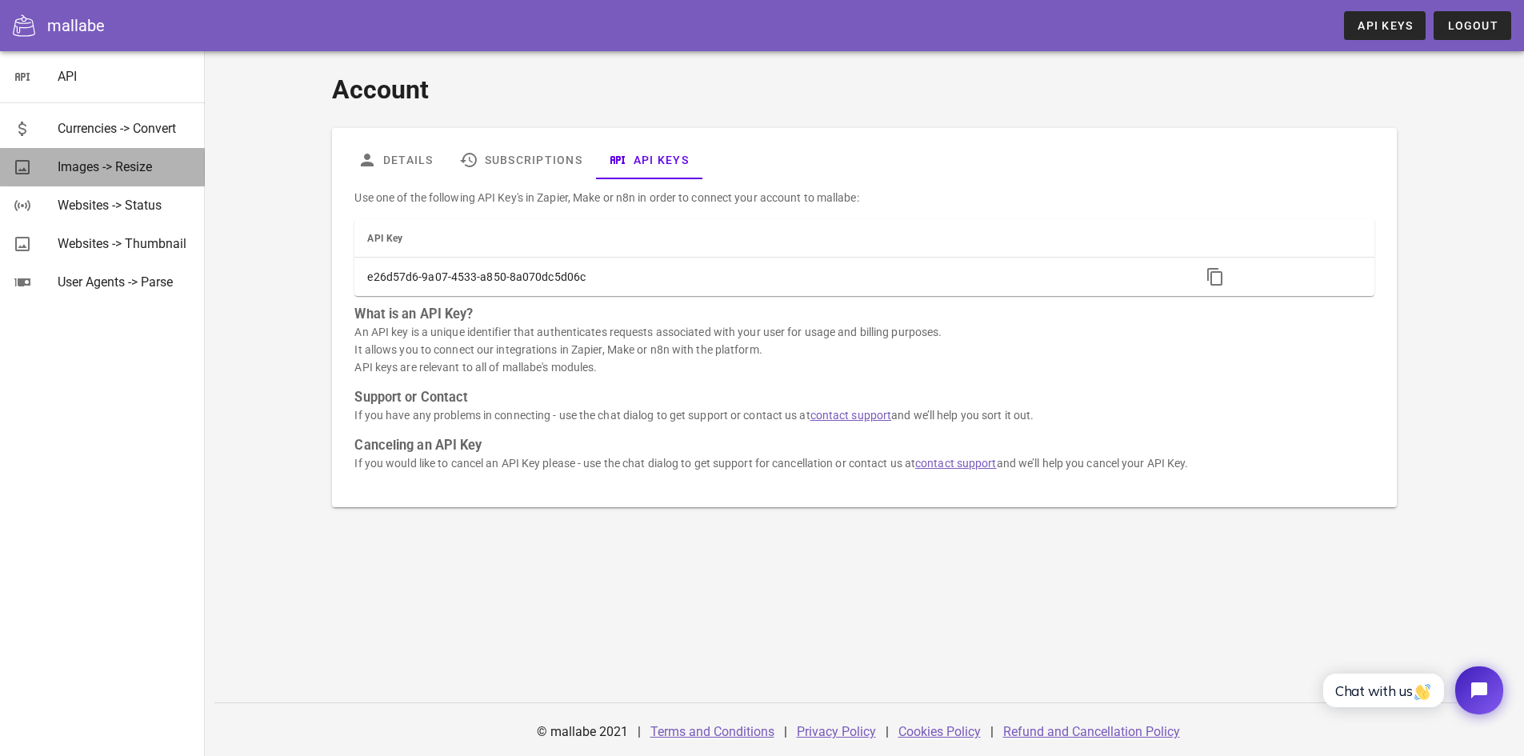
click at [91, 170] on div "Images -> Resize" at bounding box center [125, 166] width 134 height 15
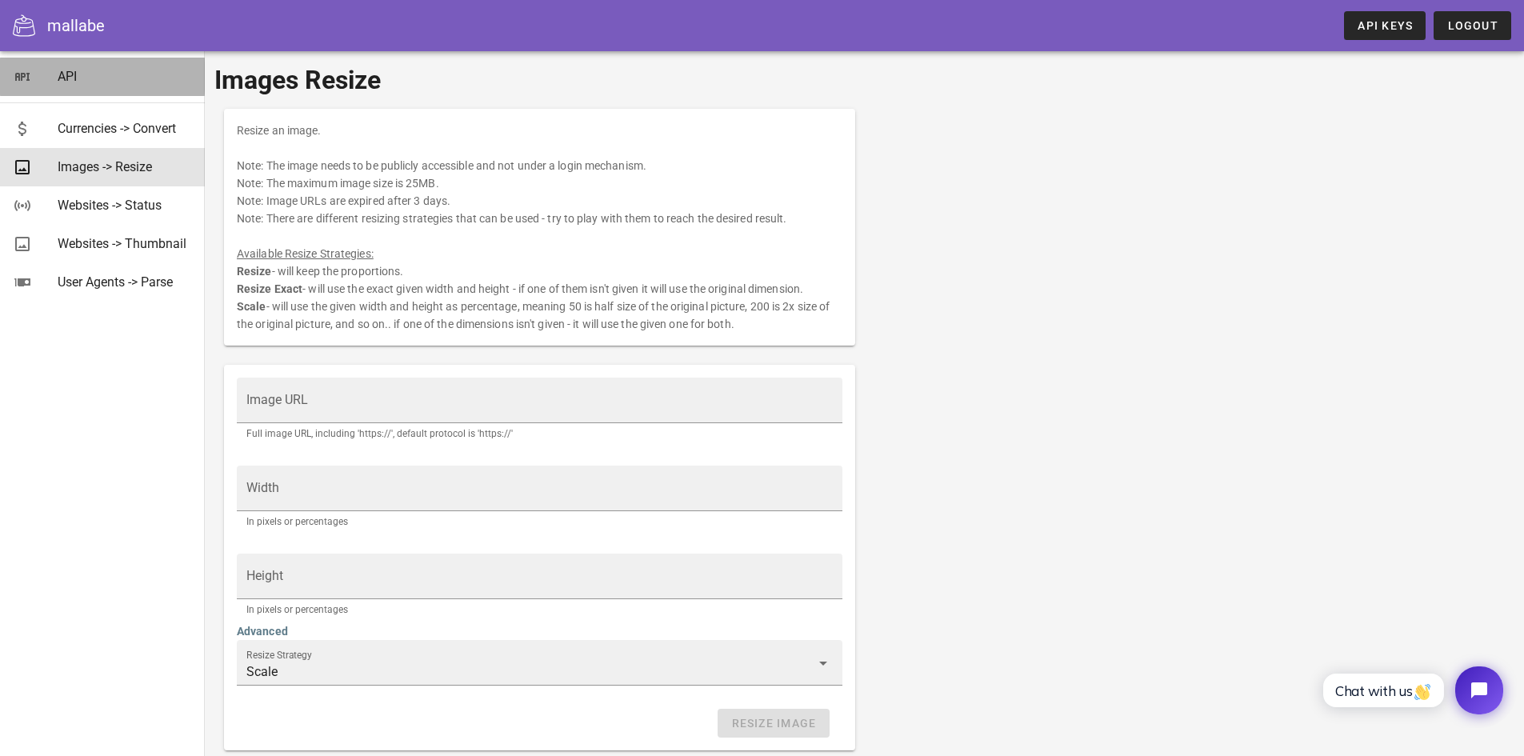
click at [57, 72] on link "API" at bounding box center [102, 77] width 205 height 38
